Goal: Navigation & Orientation: Find specific page/section

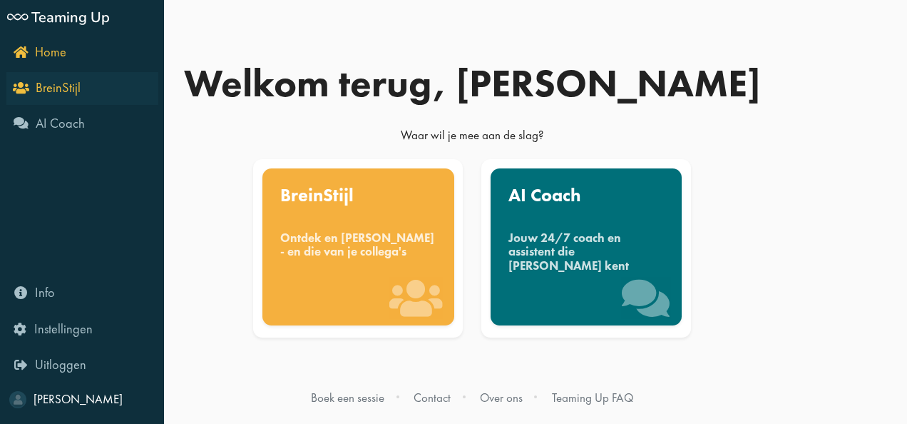
click at [21, 93] on icon "BreinStijl" at bounding box center [48, 88] width 65 height 14
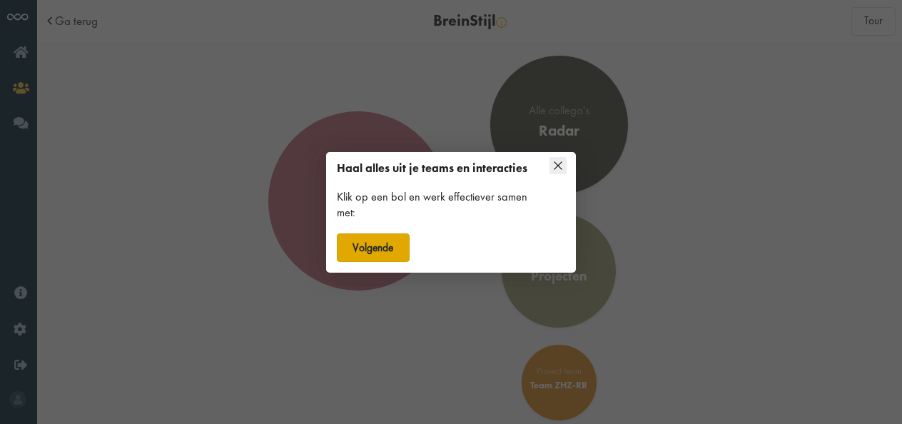
click at [382, 247] on button "Volgende" at bounding box center [373, 247] width 73 height 29
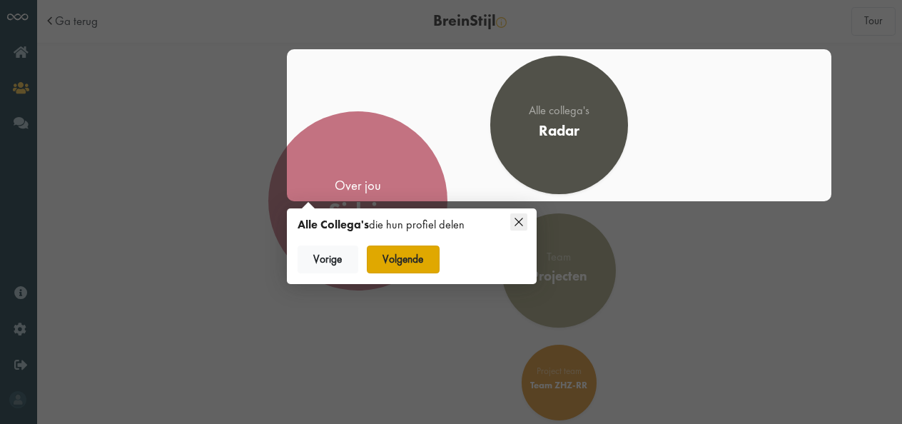
click at [404, 260] on button "Volgende" at bounding box center [403, 259] width 73 height 29
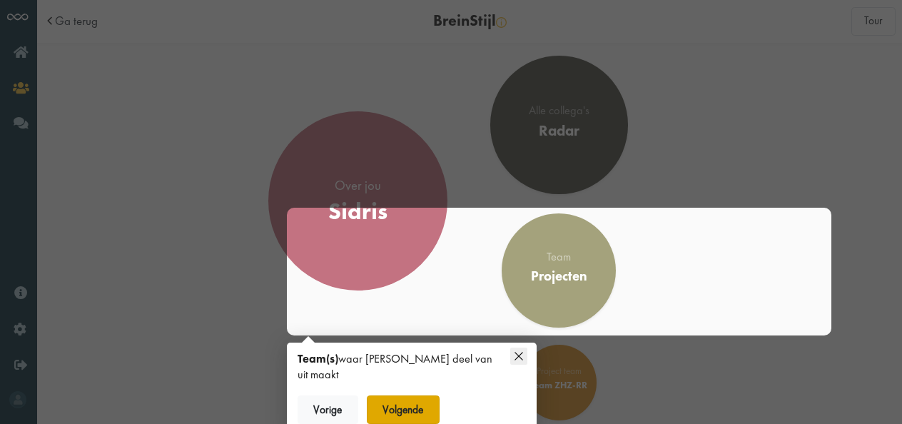
click at [428, 395] on button "Volgende" at bounding box center [403, 409] width 73 height 29
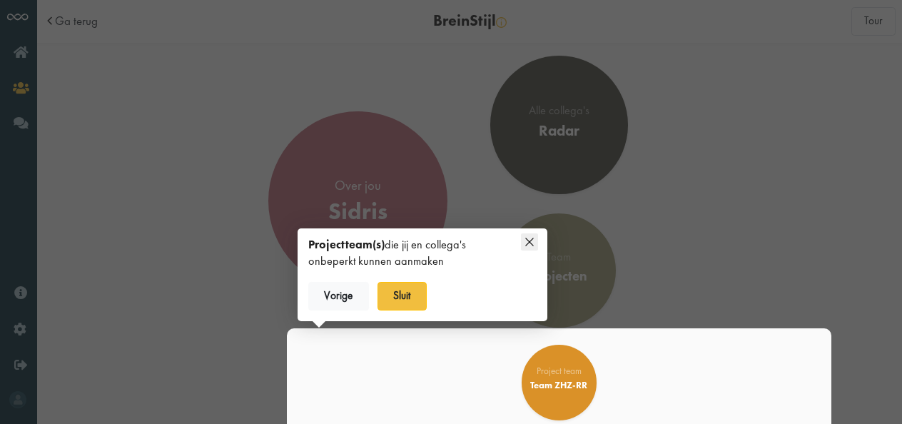
scroll to position [44, 0]
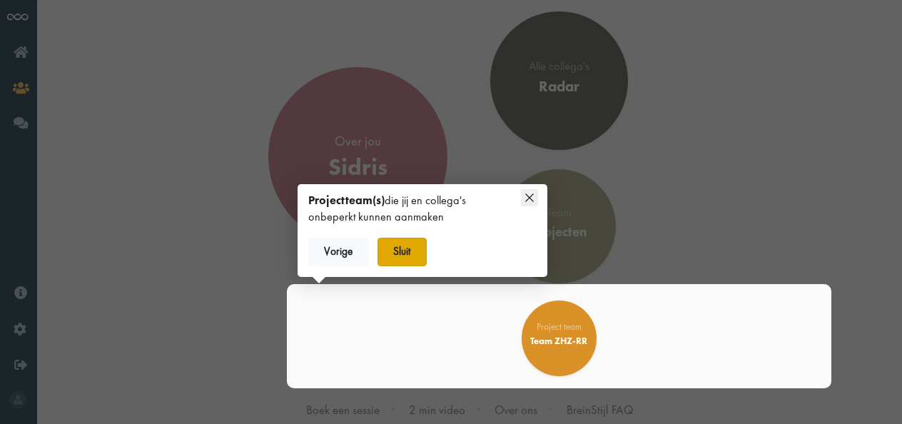
click at [402, 251] on button "Sluit" at bounding box center [401, 252] width 49 height 29
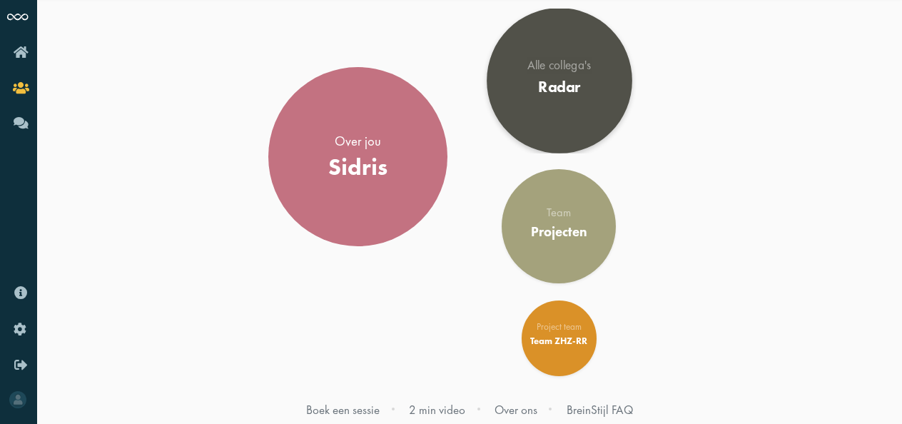
click at [569, 80] on div "Radar" at bounding box center [558, 87] width 63 height 19
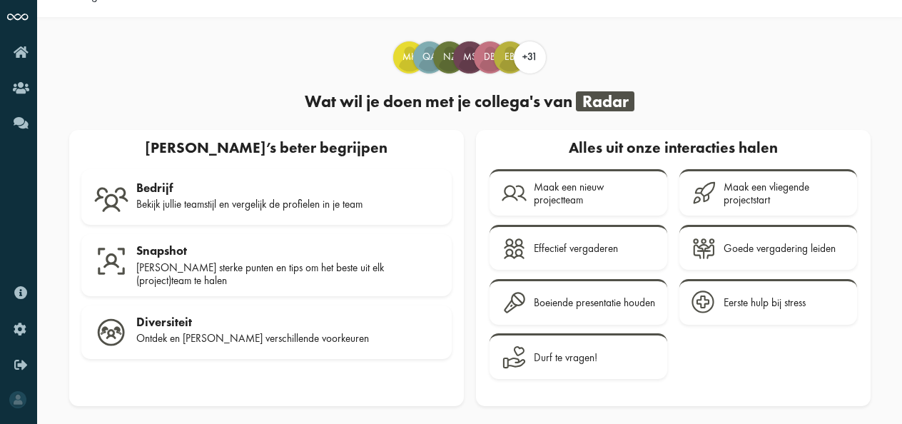
scroll to position [26, 0]
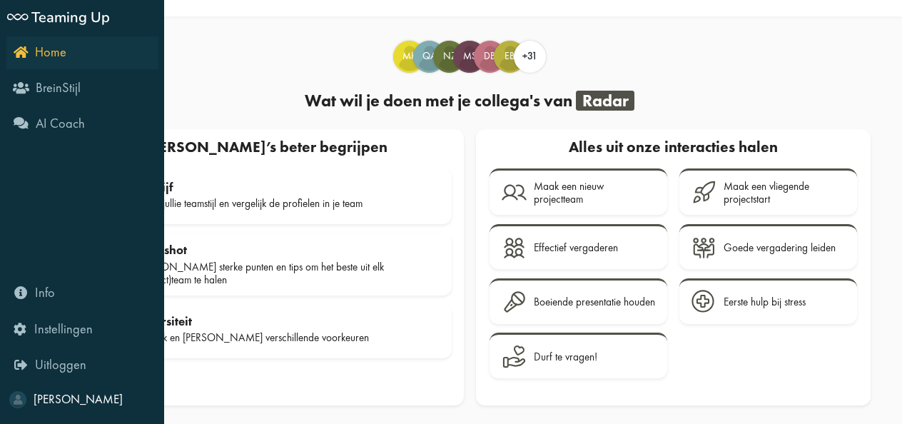
click at [26, 57] on icon "Home" at bounding box center [40, 52] width 53 height 14
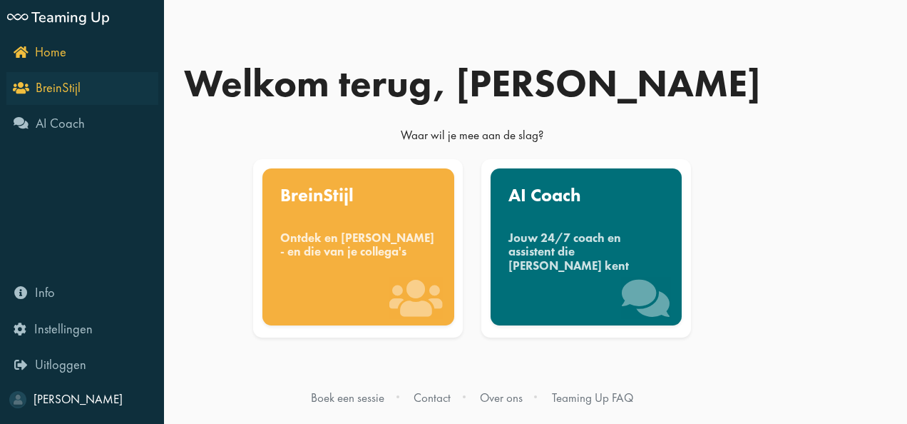
click at [56, 85] on span "BreinStijl" at bounding box center [58, 87] width 45 height 17
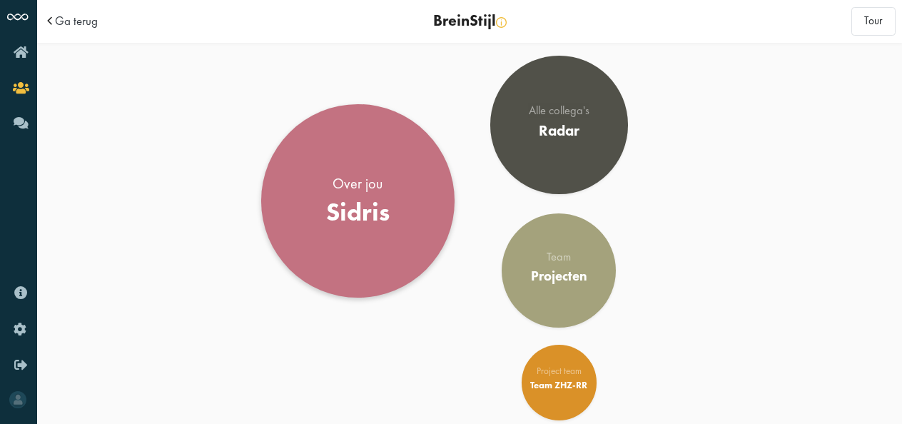
click at [345, 218] on div "Sidris" at bounding box center [358, 213] width 64 height 30
